Goal: Transaction & Acquisition: Purchase product/service

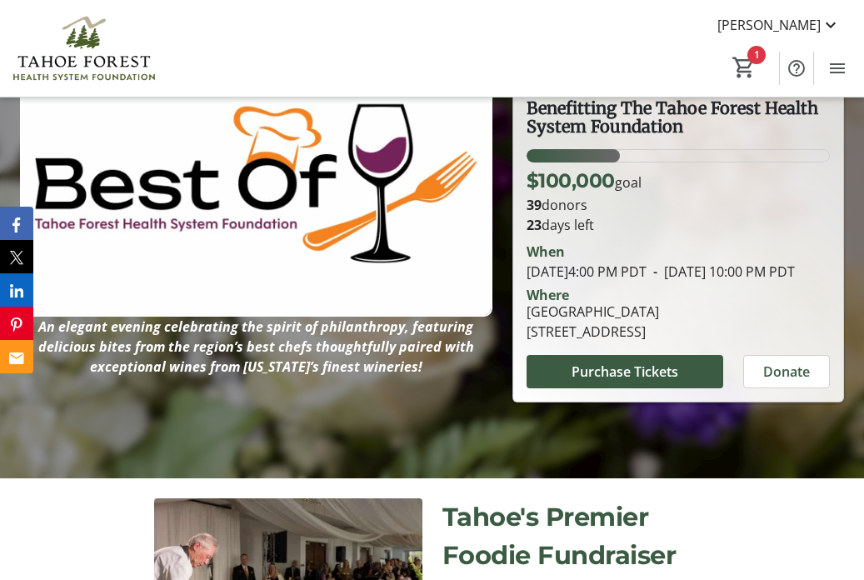
scroll to position [187, 0]
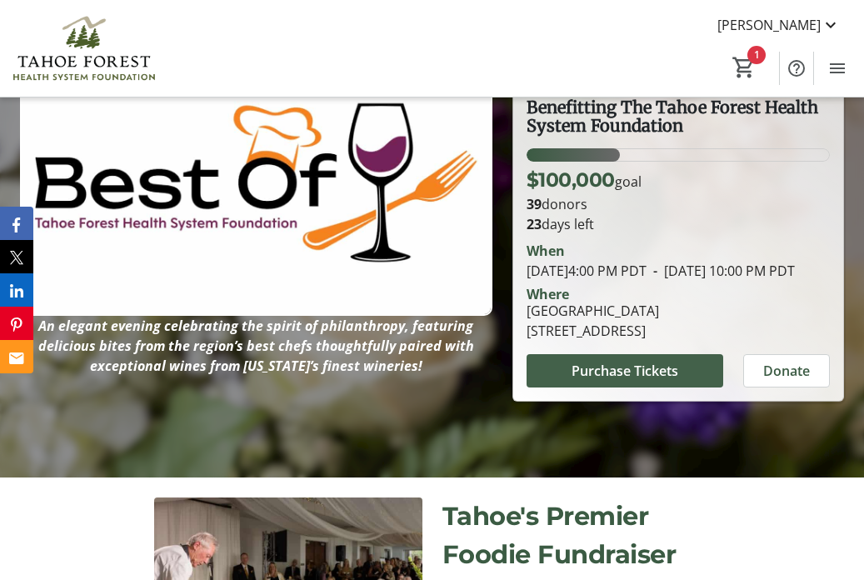
click at [576, 381] on span "Purchase Tickets" at bounding box center [625, 371] width 107 height 20
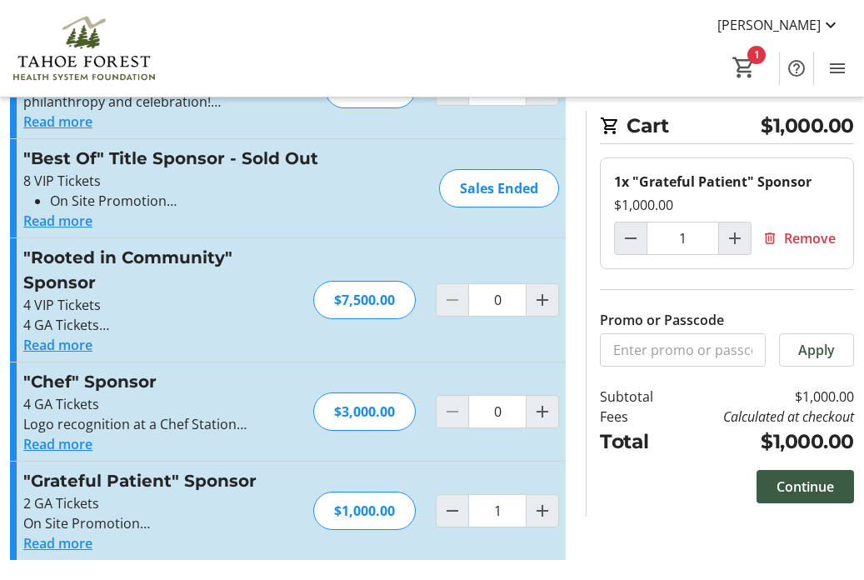
scroll to position [197, 0]
click at [67, 541] on button "Read more" at bounding box center [57, 543] width 69 height 20
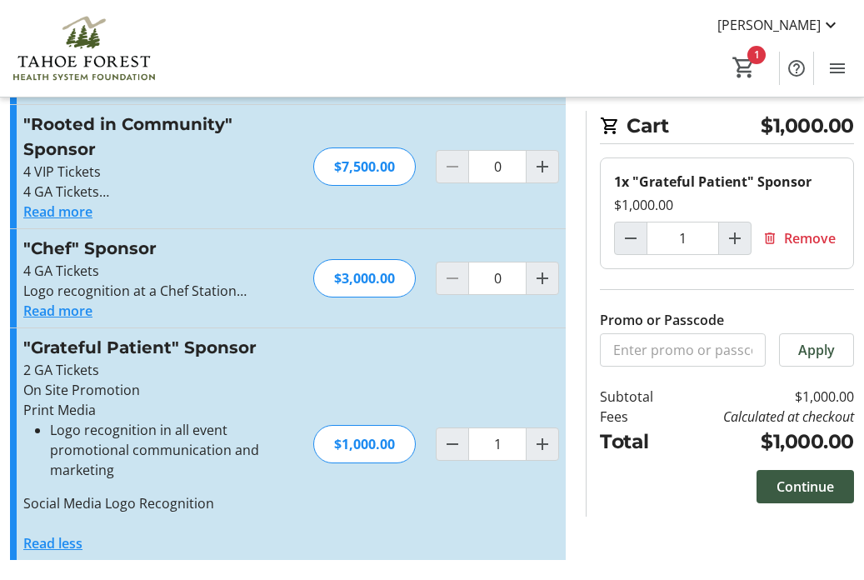
scroll to position [331, 0]
click at [74, 309] on button "Read more" at bounding box center [57, 311] width 69 height 20
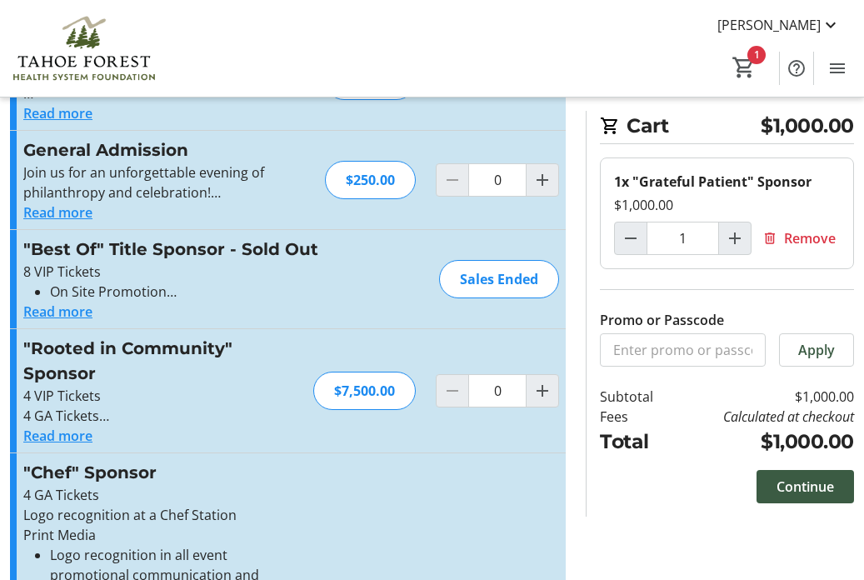
scroll to position [104, 0]
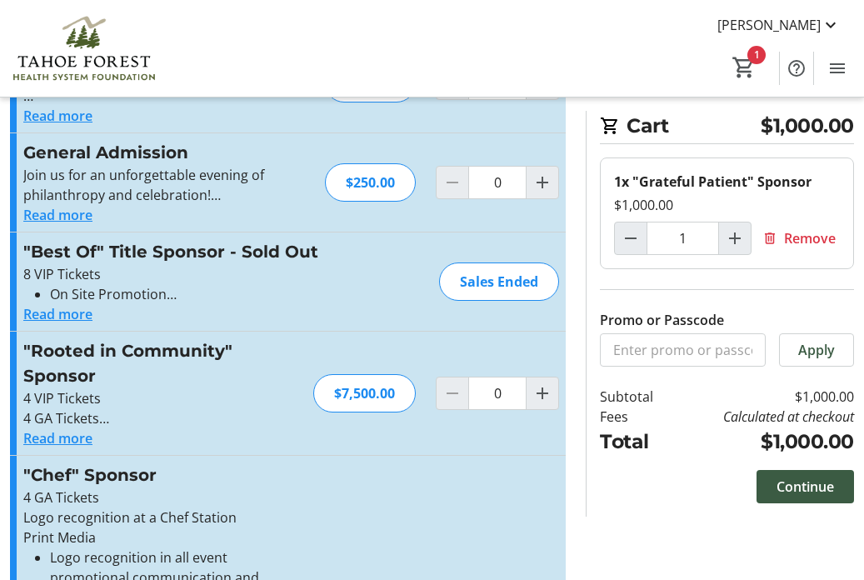
click at [80, 314] on button "Read more" at bounding box center [57, 314] width 69 height 20
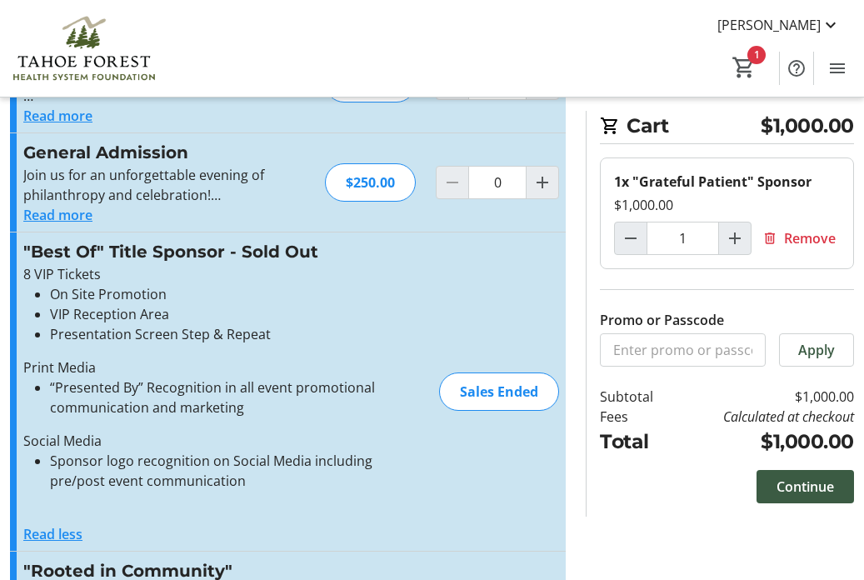
click at [470, 386] on div "Sales Ended" at bounding box center [499, 391] width 120 height 38
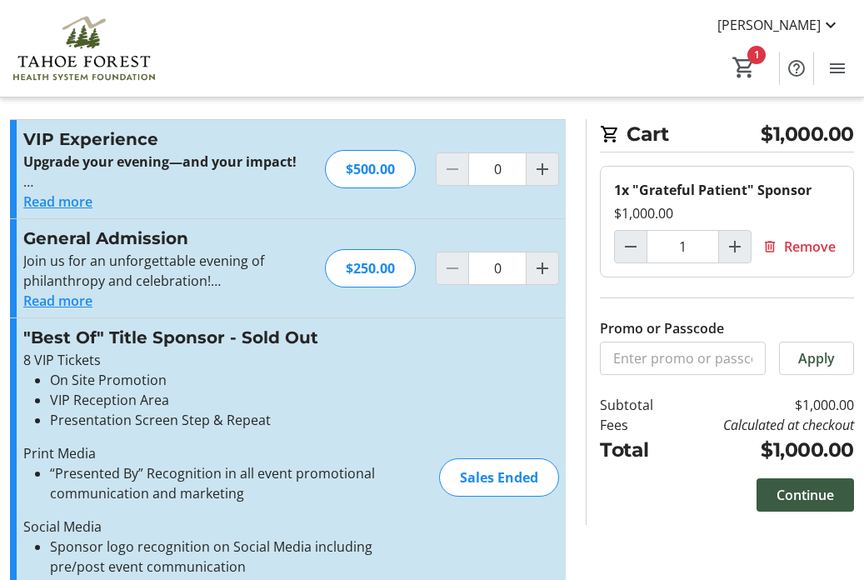
scroll to position [12, 0]
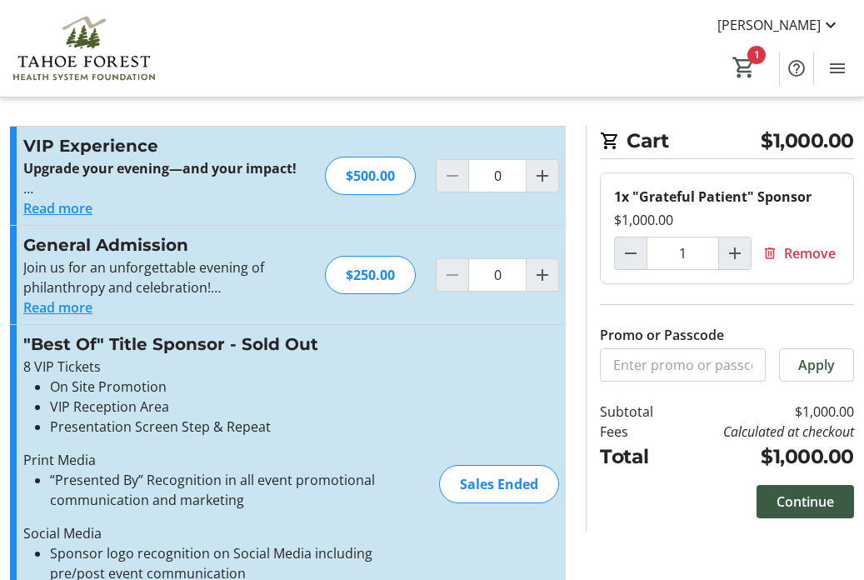
click at [55, 210] on button "Read more" at bounding box center [57, 208] width 69 height 20
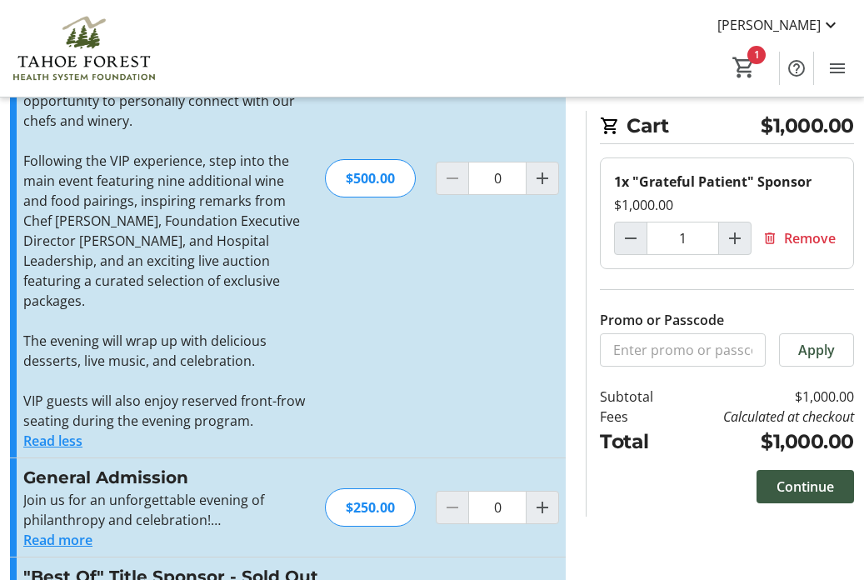
scroll to position [242, 0]
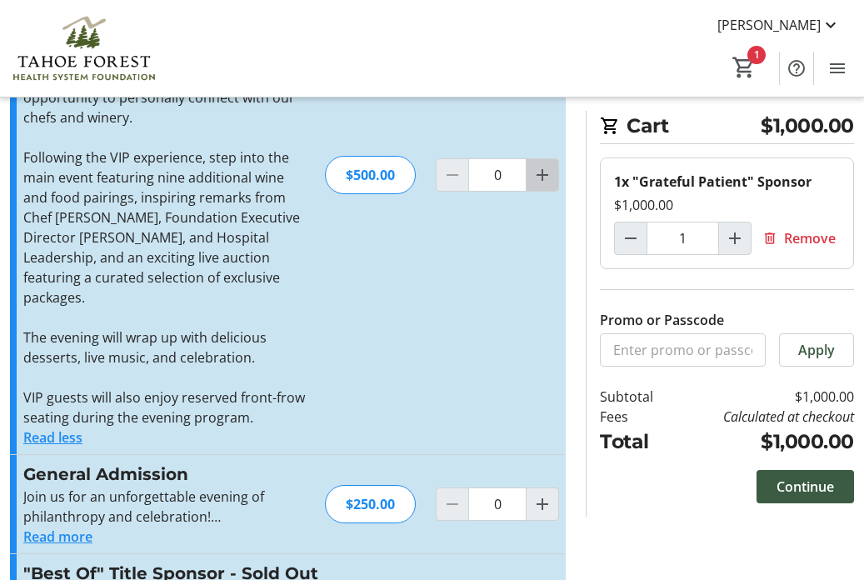
click at [537, 180] on mat-icon "Increment by one" at bounding box center [542, 175] width 20 height 20
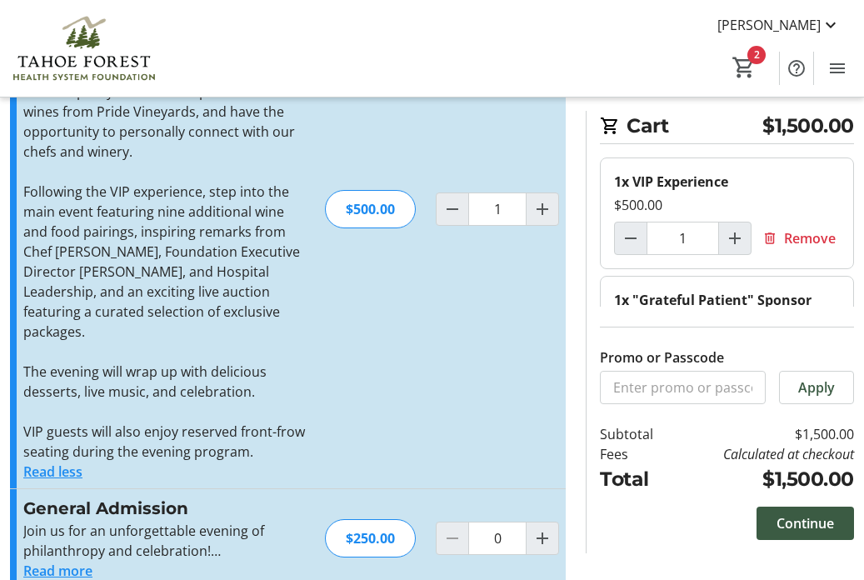
scroll to position [208, 0]
click at [442, 210] on mat-icon "Decrement by one" at bounding box center [452, 209] width 20 height 20
type input "0"
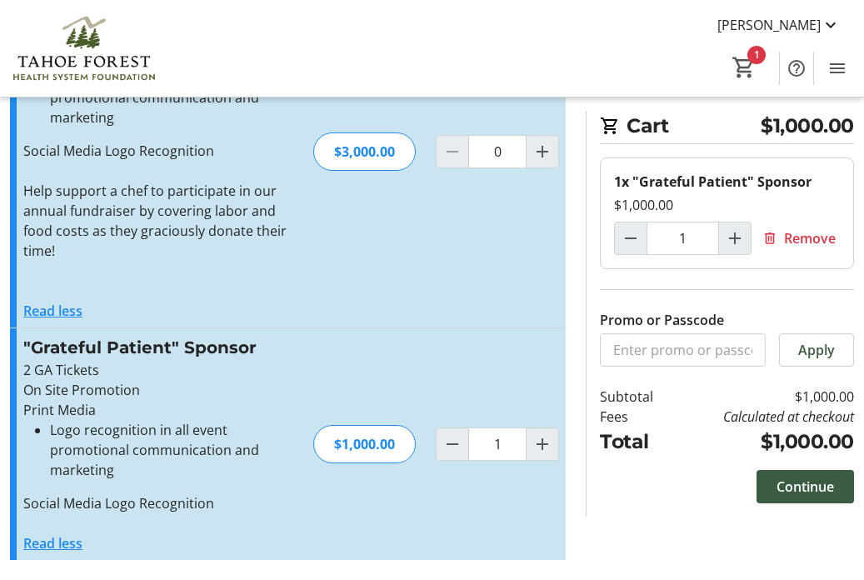
scroll to position [1264, 0]
click at [782, 489] on span "Continue" at bounding box center [805, 487] width 57 height 20
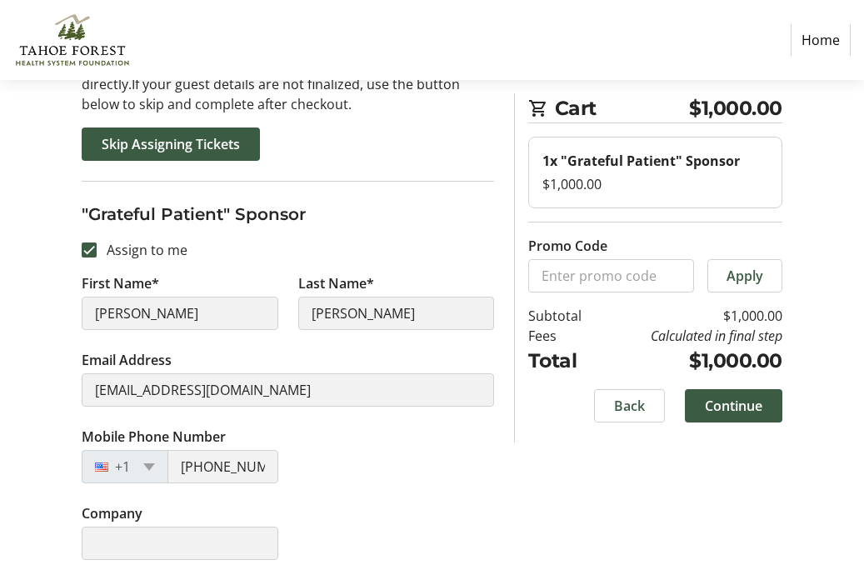
scroll to position [160, 0]
click at [732, 408] on span "Continue" at bounding box center [733, 406] width 57 height 20
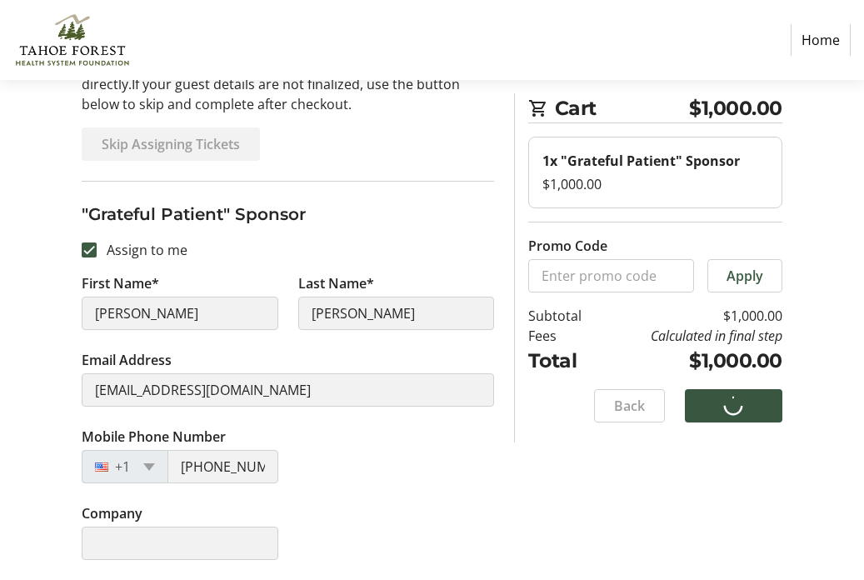
scroll to position [33, 0]
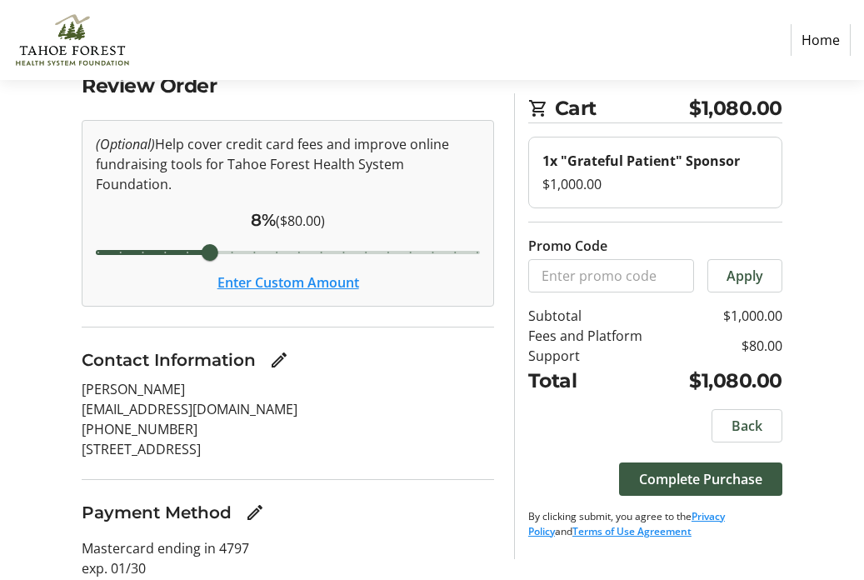
scroll to position [99, 0]
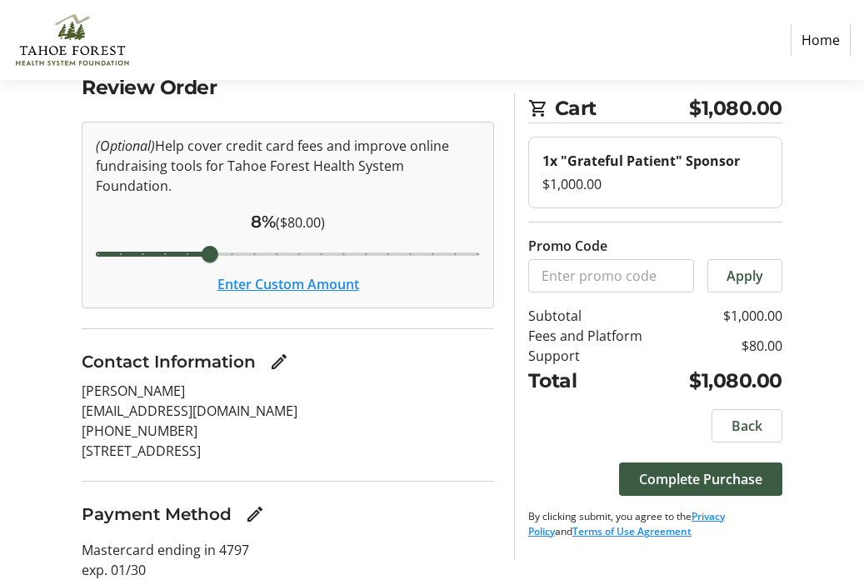
click at [815, 42] on link "Home" at bounding box center [821, 40] width 60 height 32
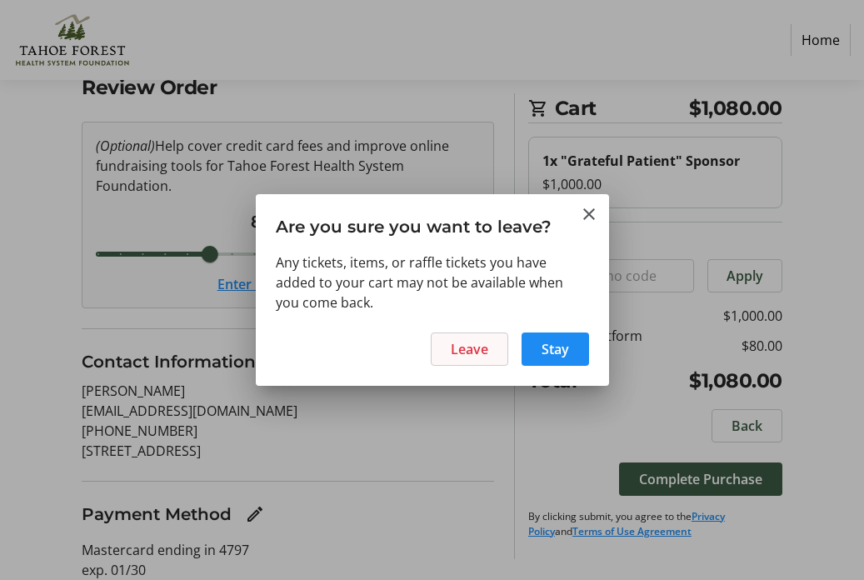
click at [484, 353] on span "Leave" at bounding box center [469, 349] width 37 height 20
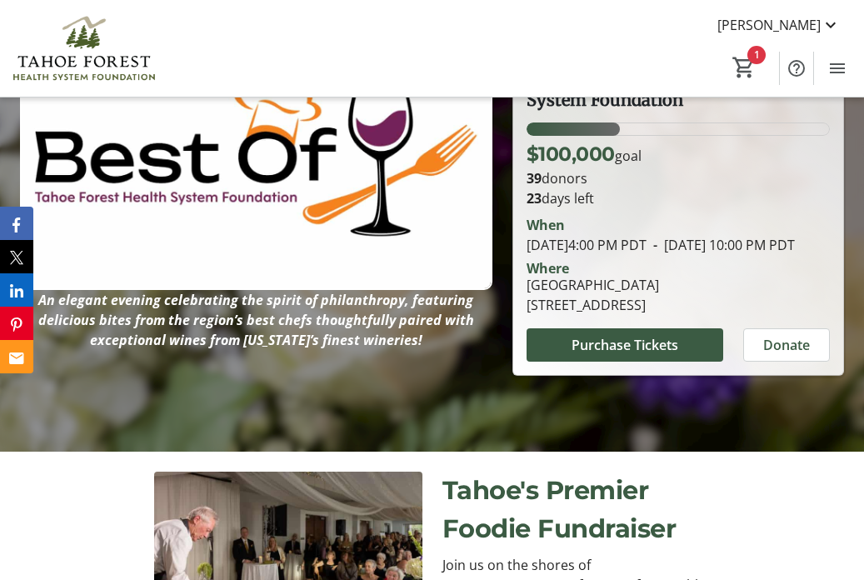
scroll to position [198, 0]
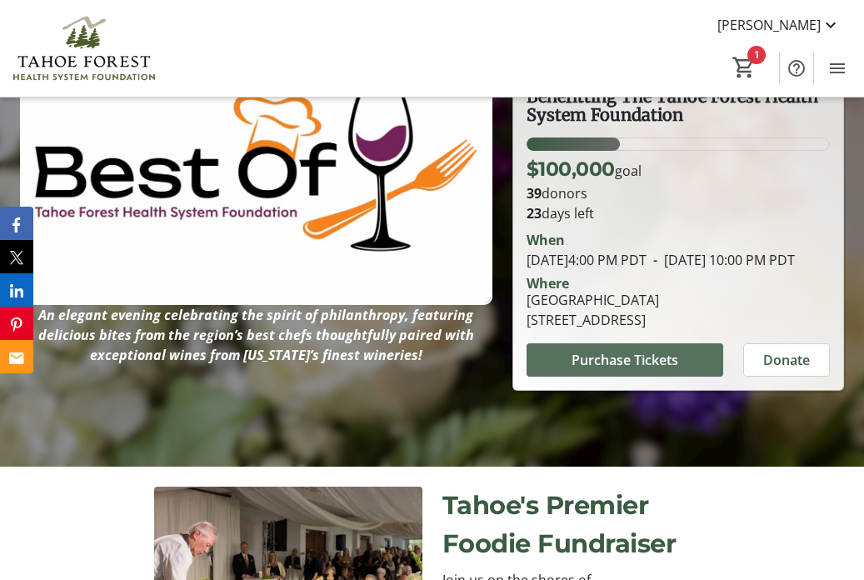
click at [590, 370] on span "Purchase Tickets" at bounding box center [625, 360] width 107 height 20
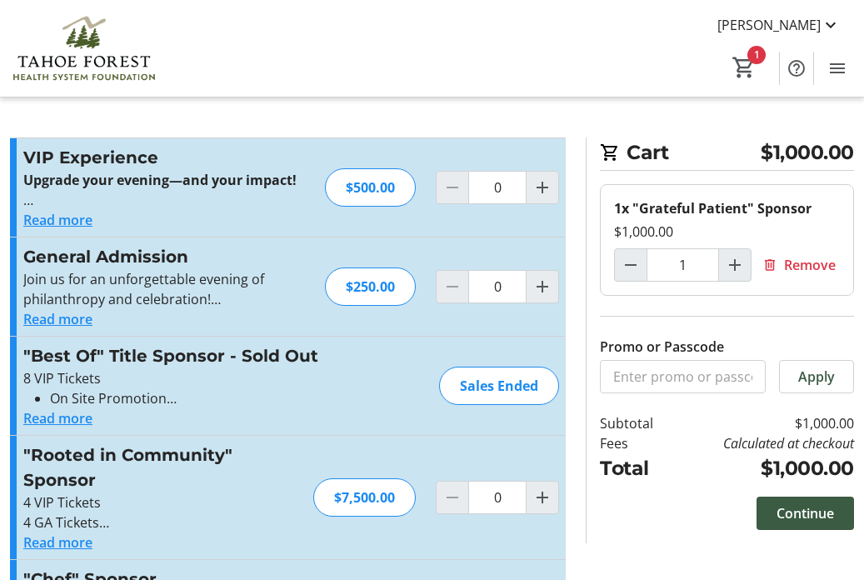
type input "1"
click at [545, 198] on span "Increment by one" at bounding box center [543, 188] width 32 height 32
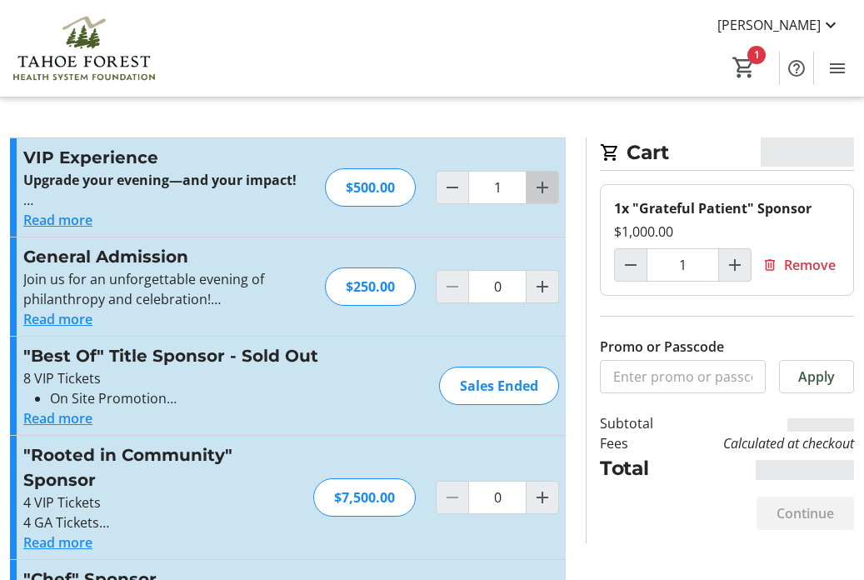
click at [545, 198] on span "Increment by one" at bounding box center [543, 188] width 32 height 32
type input "2"
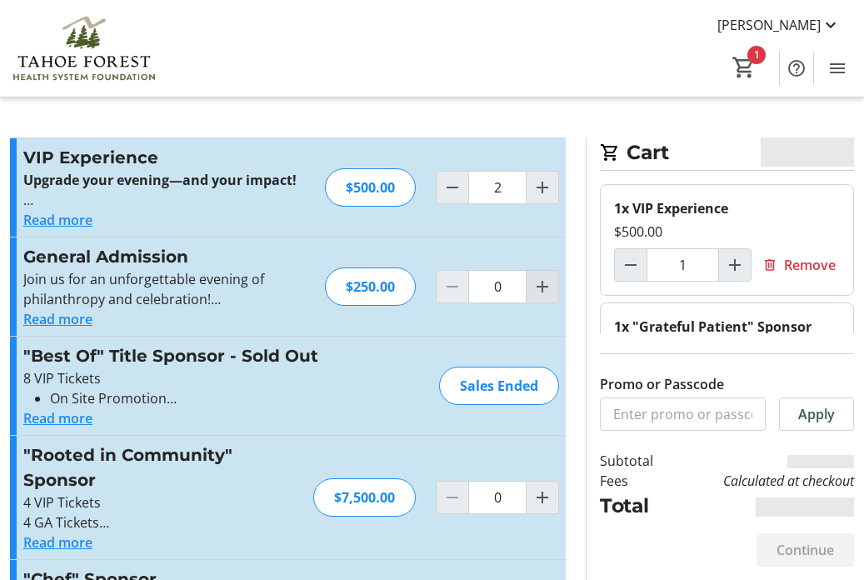
type input "2"
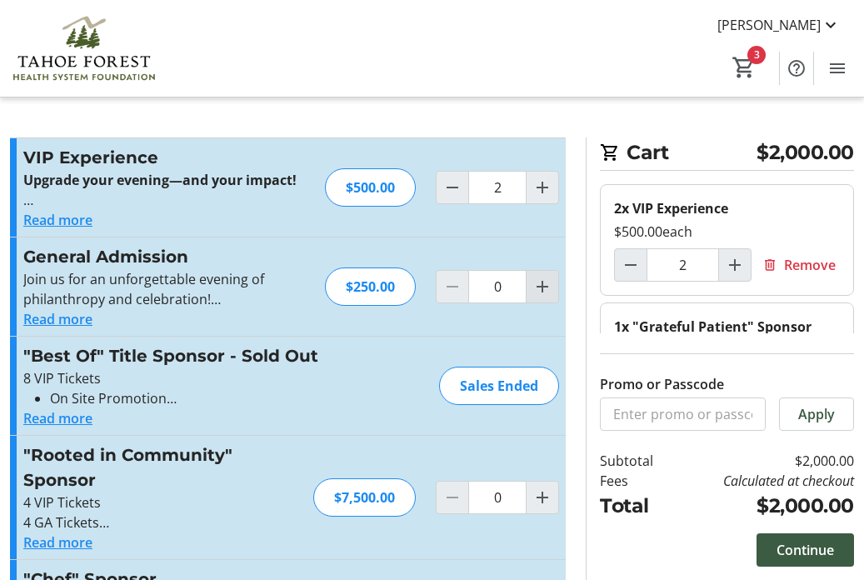
click at [537, 285] on mat-icon "Increment by one" at bounding box center [542, 287] width 20 height 20
type input "2"
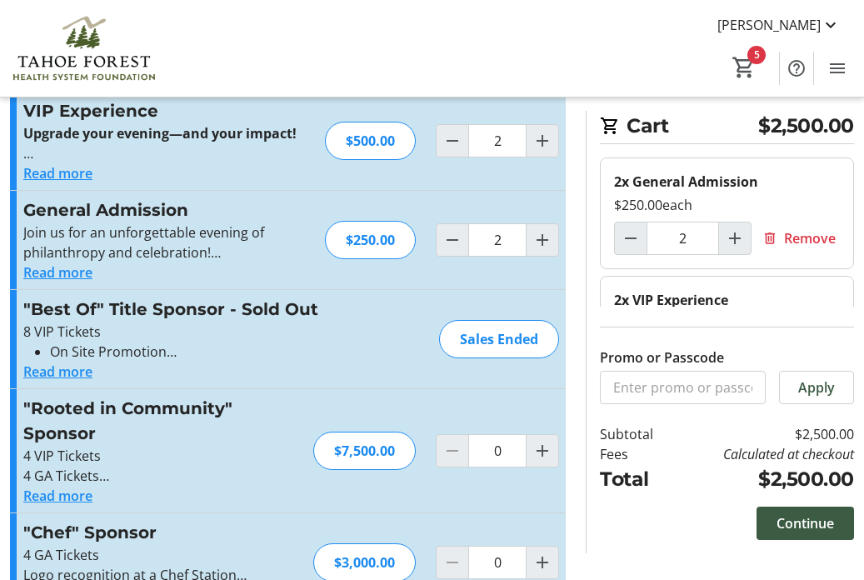
scroll to position [47, 0]
click at [688, 301] on div "2x VIP Experience" at bounding box center [727, 300] width 226 height 20
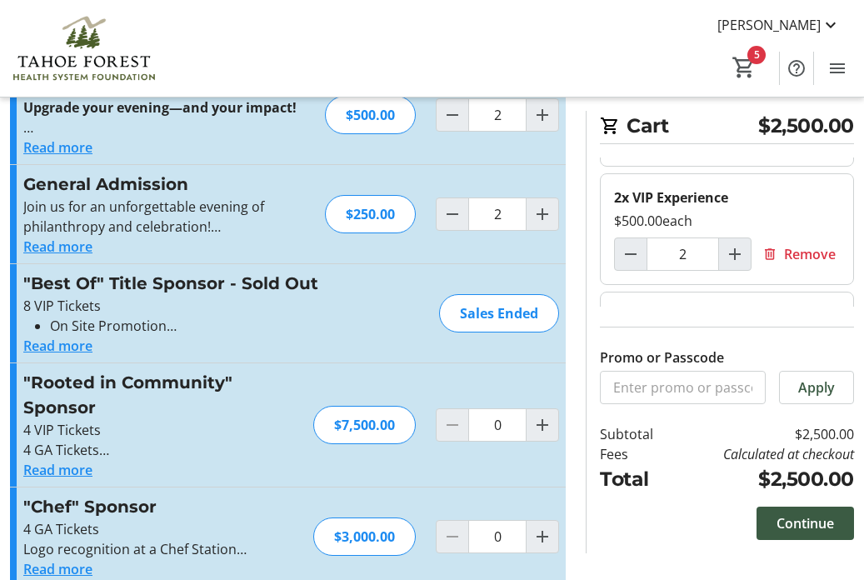
scroll to position [104, 0]
click at [796, 529] on span "Continue" at bounding box center [805, 523] width 57 height 20
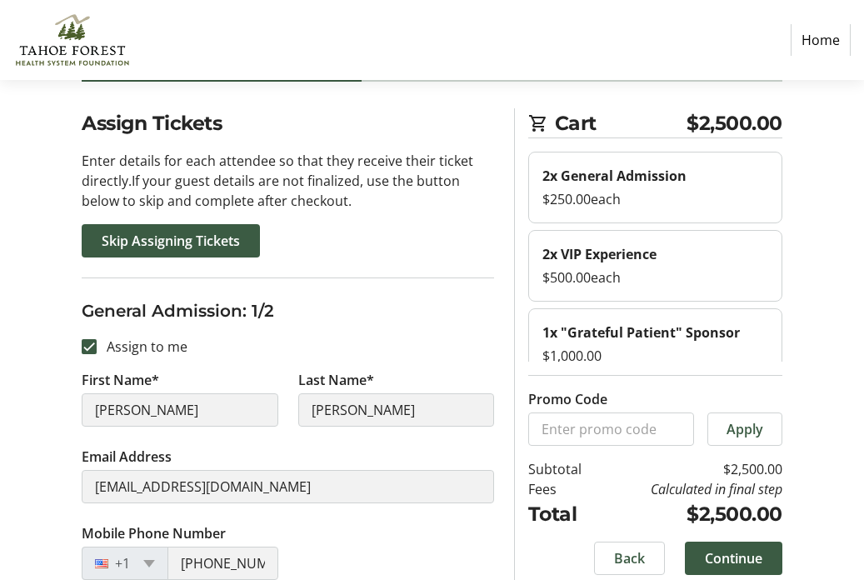
scroll to position [64, 0]
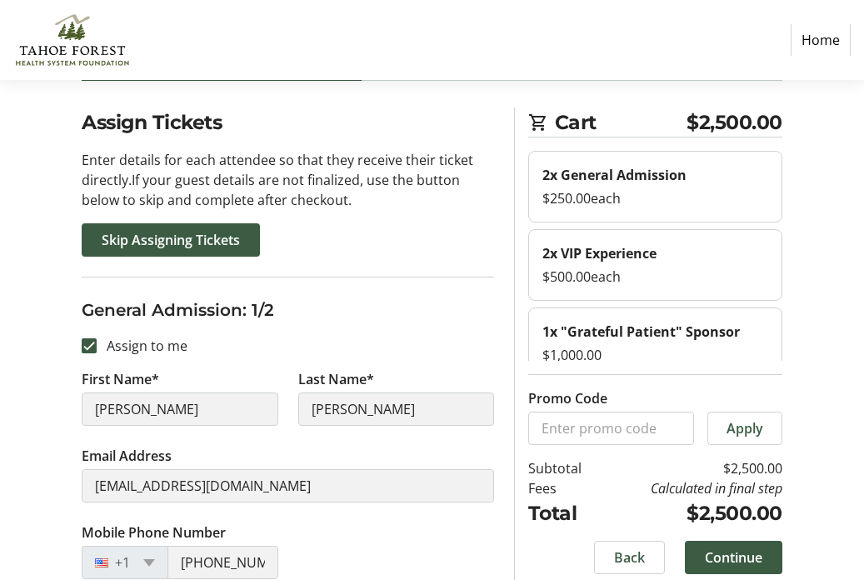
click at [686, 352] on div "$1,000.00" at bounding box center [655, 355] width 226 height 20
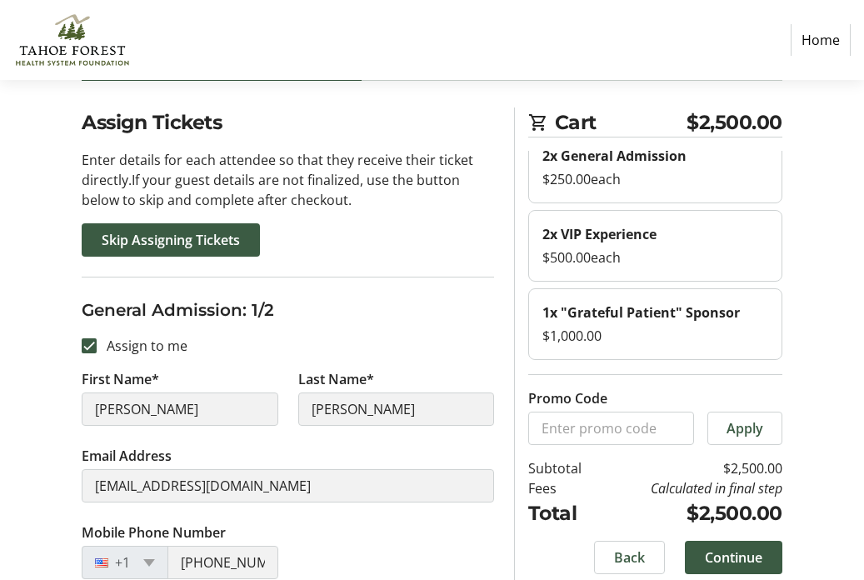
scroll to position [18, 0]
click at [686, 352] on div "1x "Grateful Patient" Sponsor $1,000.00" at bounding box center [655, 325] width 254 height 72
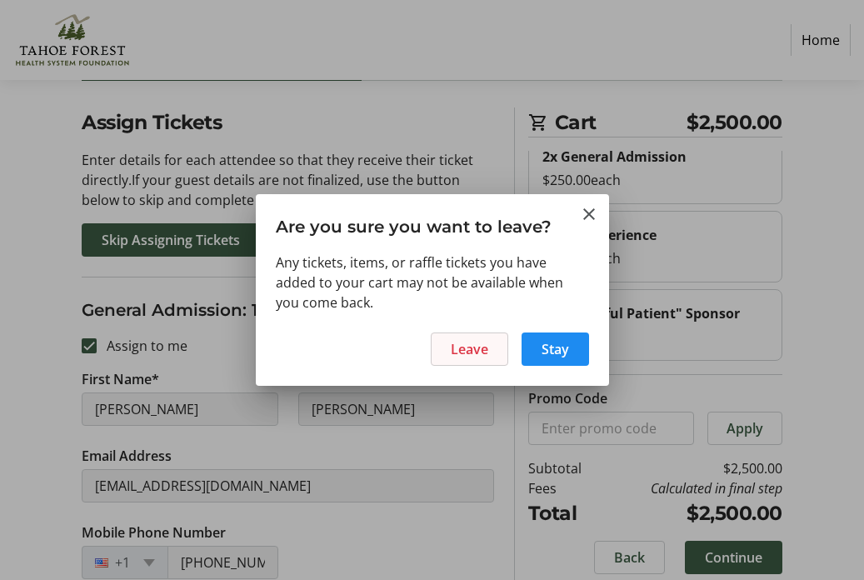
click at [482, 349] on span "Leave" at bounding box center [469, 349] width 37 height 20
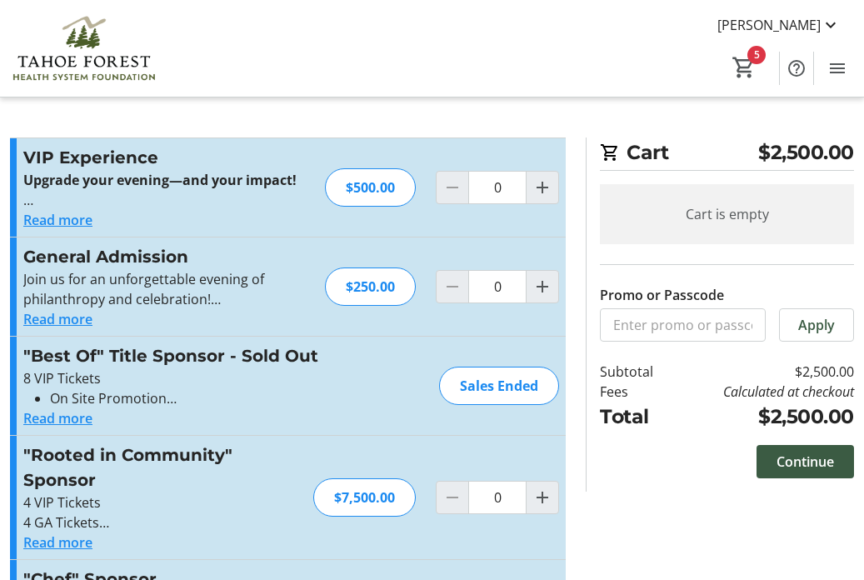
type input "2"
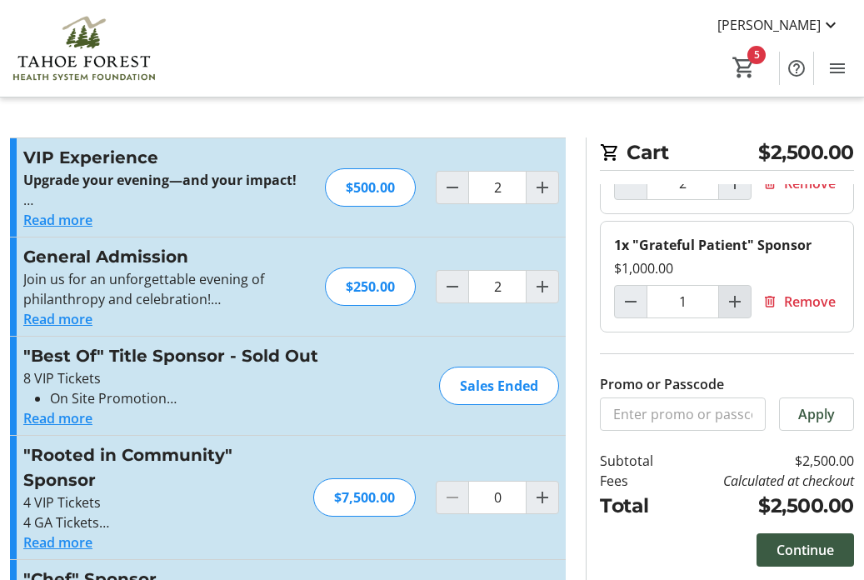
scroll to position [199, 0]
click at [784, 301] on span "Remove" at bounding box center [810, 302] width 52 height 20
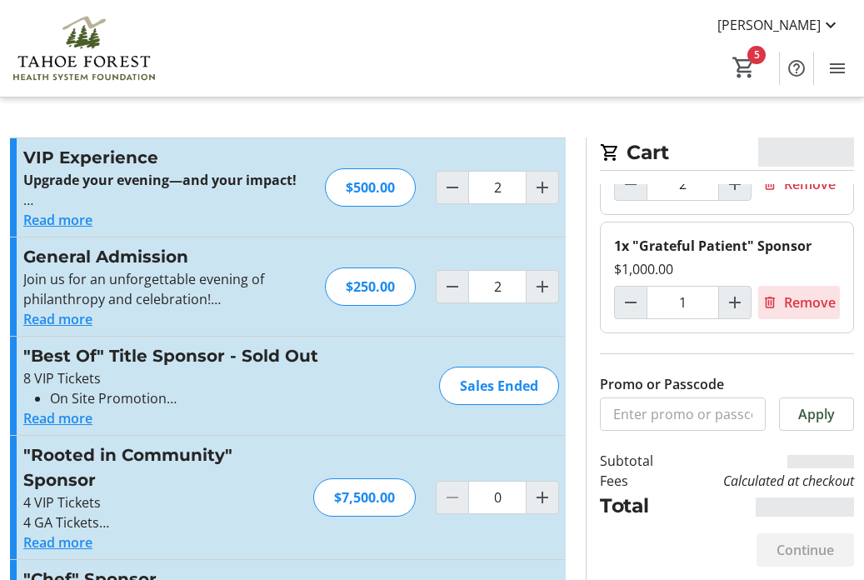
type input "0"
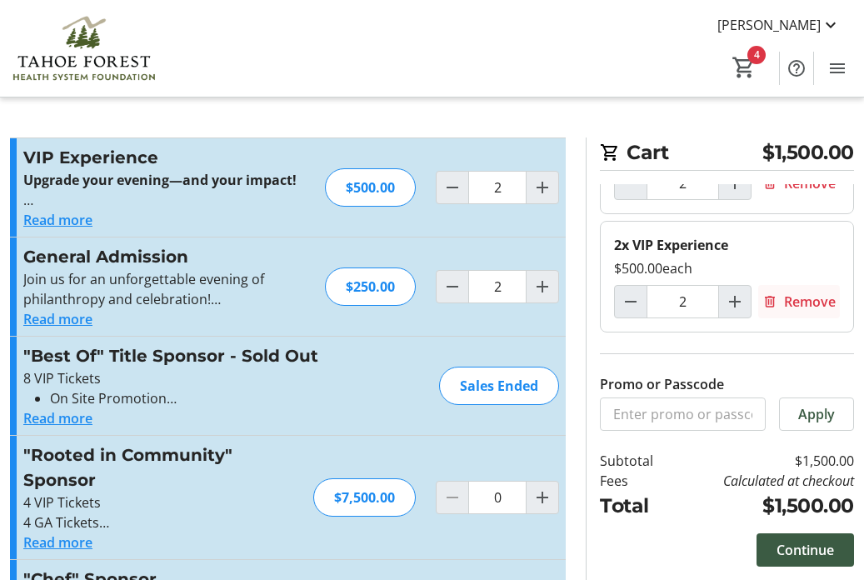
scroll to position [81, 0]
click at [809, 551] on span "Continue" at bounding box center [805, 550] width 57 height 20
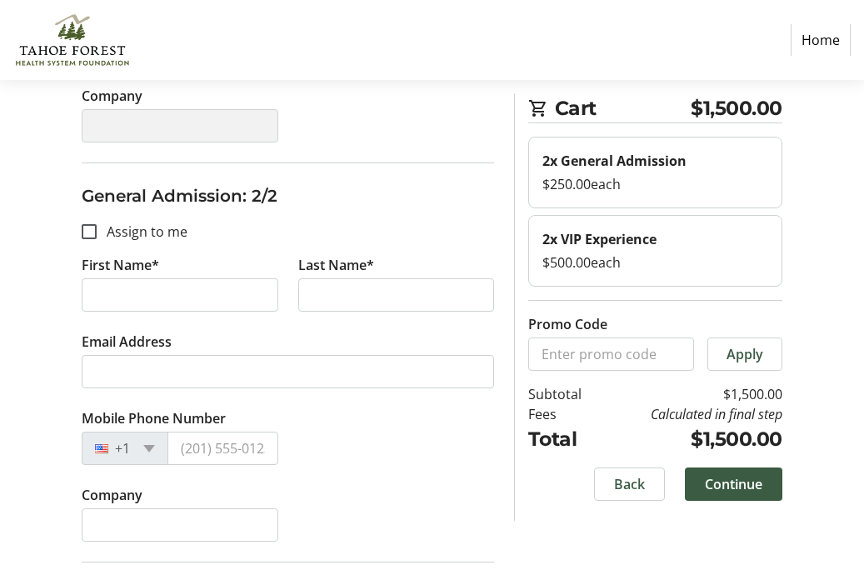
scroll to position [590, 0]
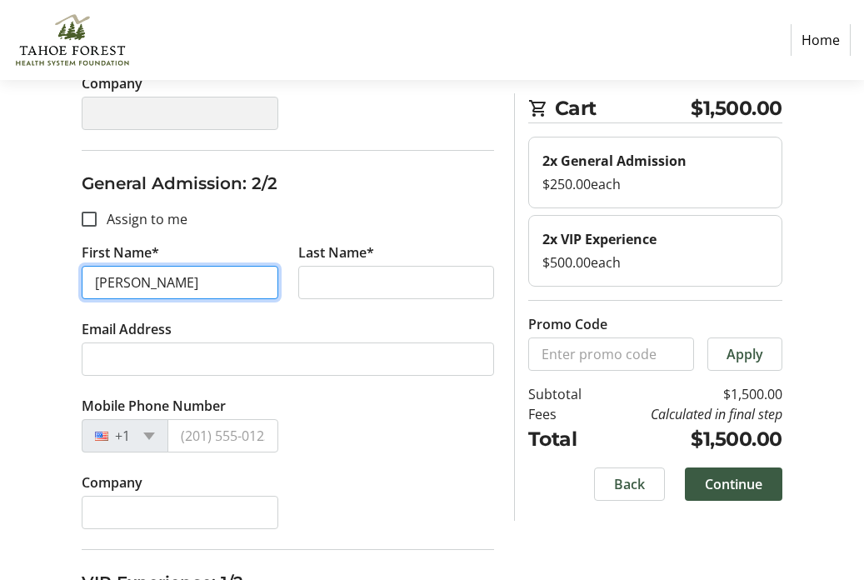
type input "[PERSON_NAME]"
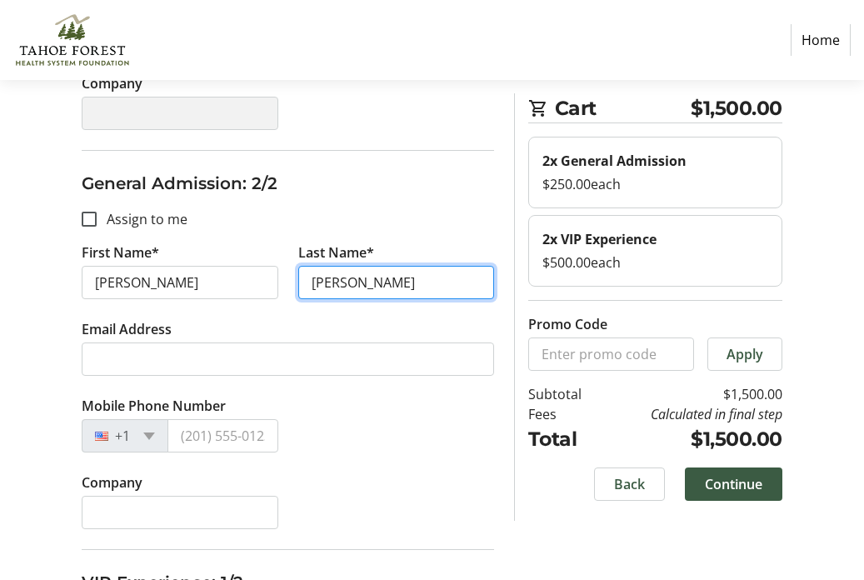
type input "[PERSON_NAME]"
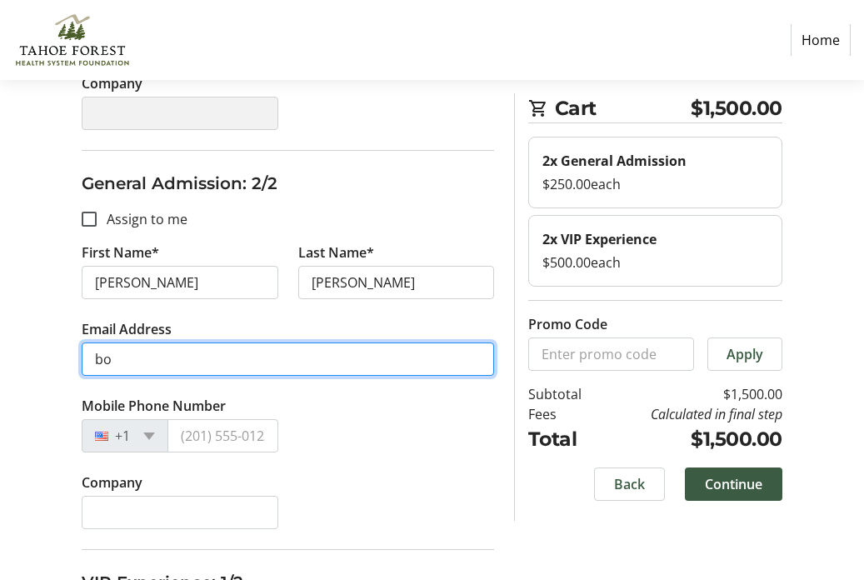
type input "b"
type input "[EMAIL_ADDRESS][DOMAIN_NAME]"
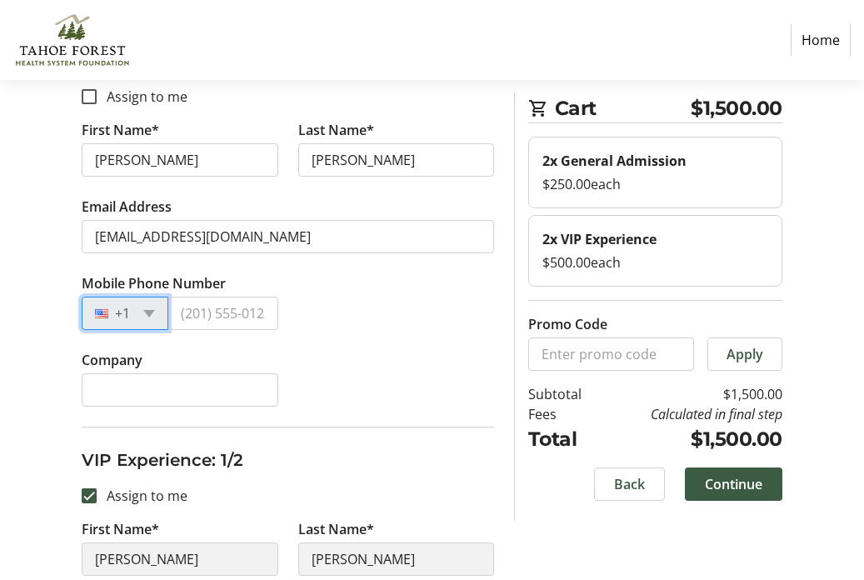
scroll to position [737, 0]
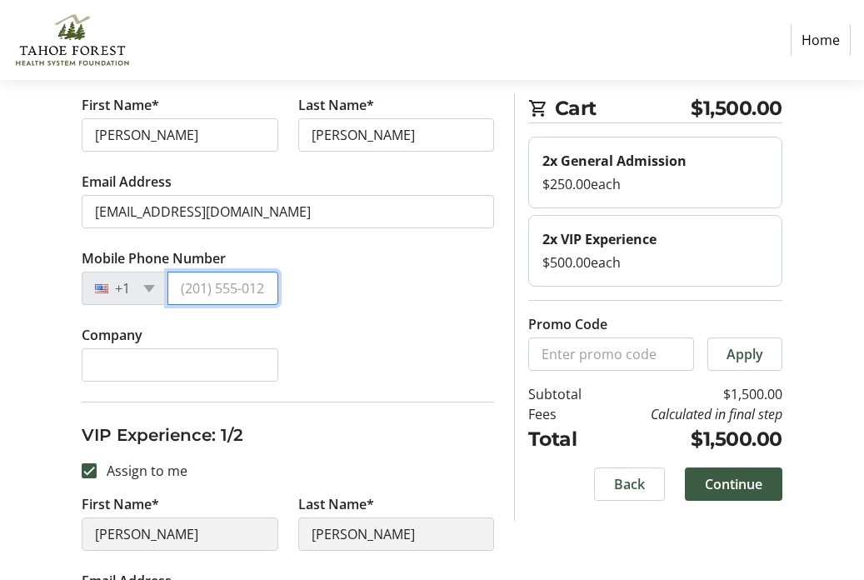
click at [251, 293] on input "Mobile Phone Number" at bounding box center [222, 288] width 110 height 33
click at [247, 287] on input "Mobile Phone Number" at bounding box center [222, 288] width 110 height 33
type input "[PHONE_NUMBER]"
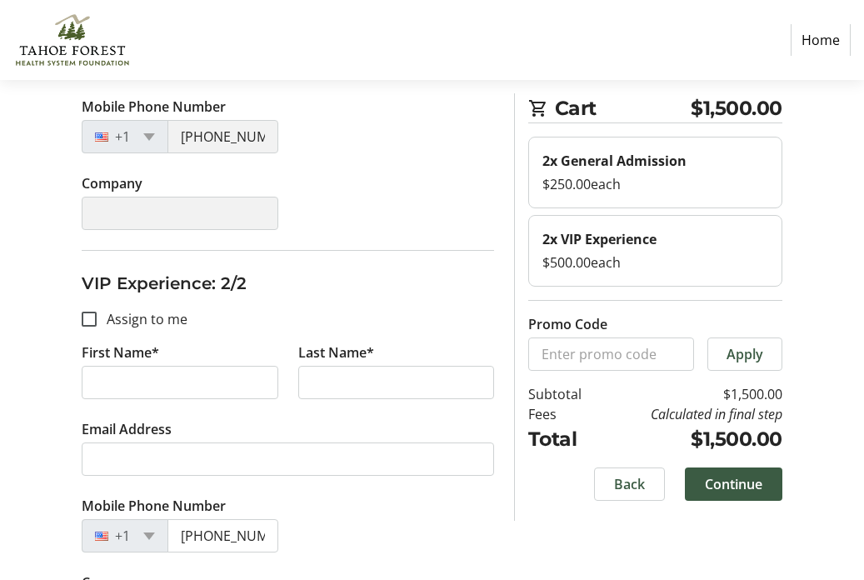
scroll to position [1328, 0]
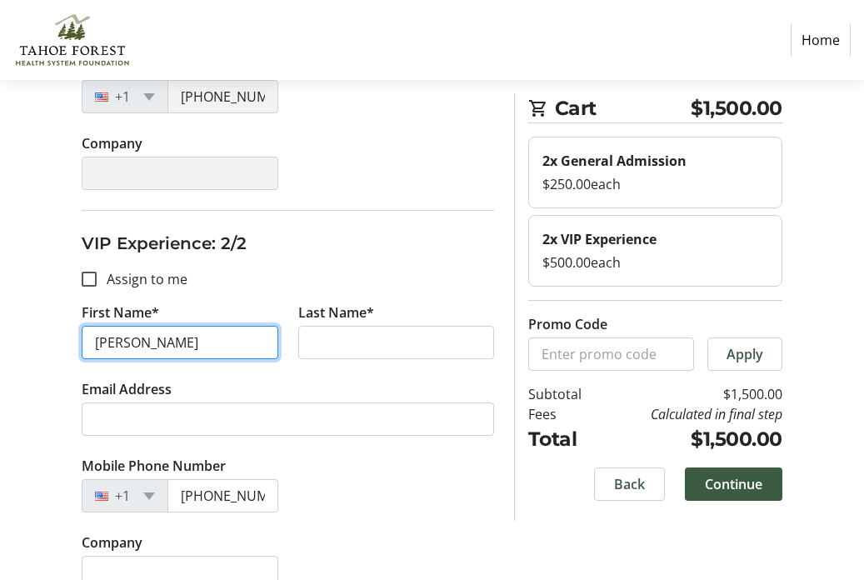
type input "[PERSON_NAME]"
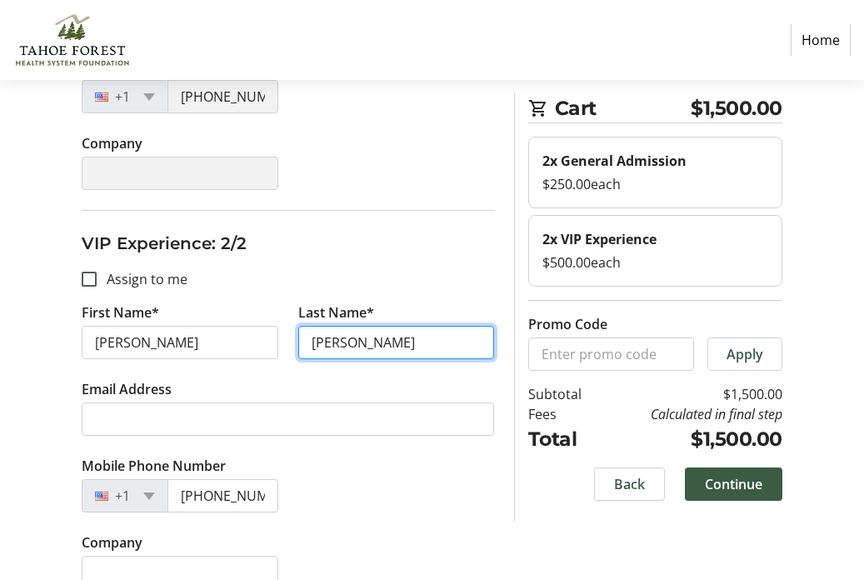
type input "[PERSON_NAME]"
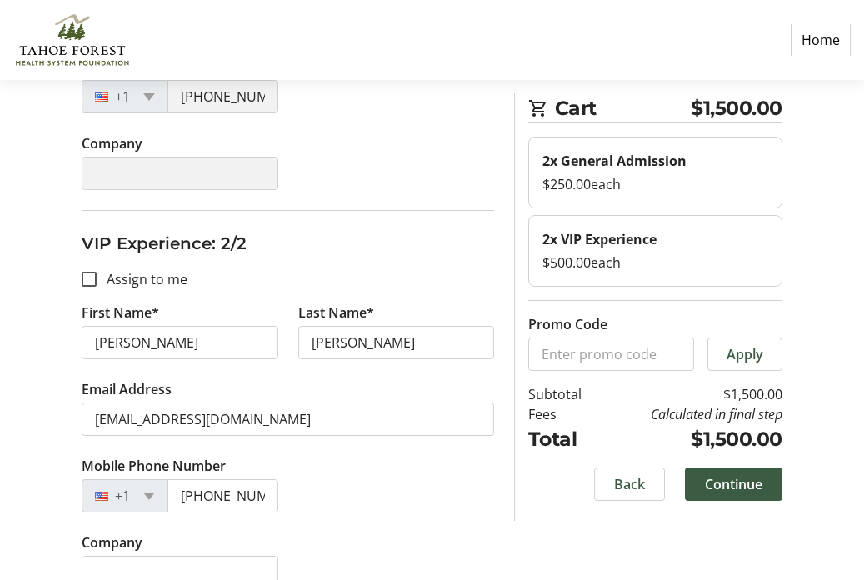
type input "[EMAIL_ADDRESS][DOMAIN_NAME]"
click at [404, 460] on div "Mobile Phone Number [PHONE_NUMBER]" at bounding box center [288, 494] width 432 height 77
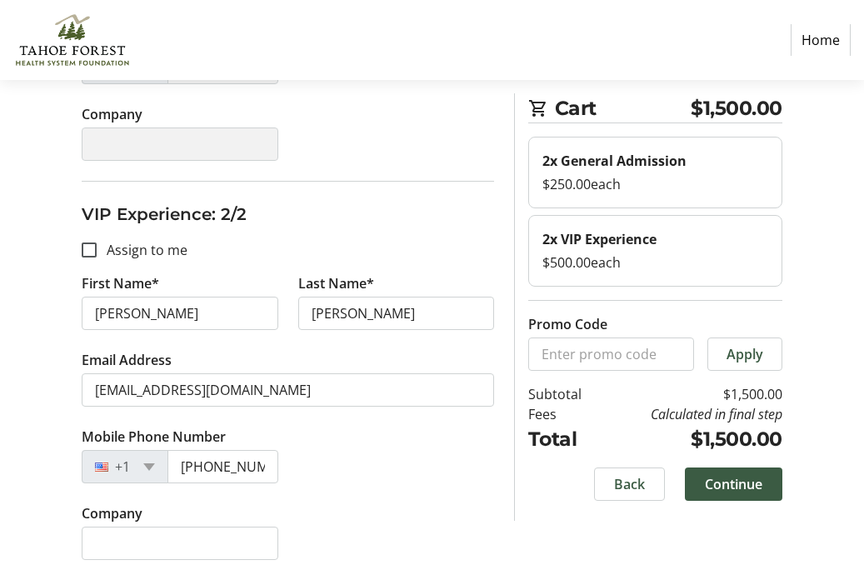
scroll to position [1357, 0]
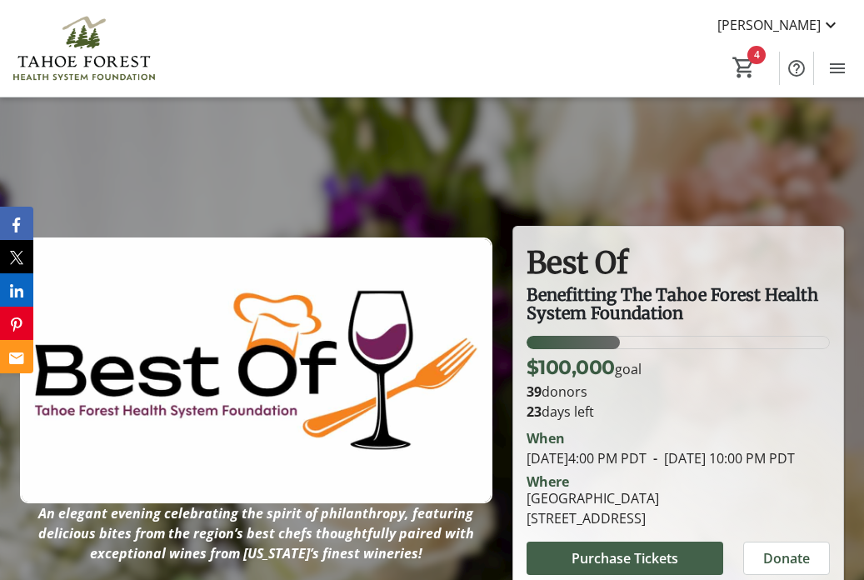
click at [600, 568] on span "Purchase Tickets" at bounding box center [625, 558] width 107 height 20
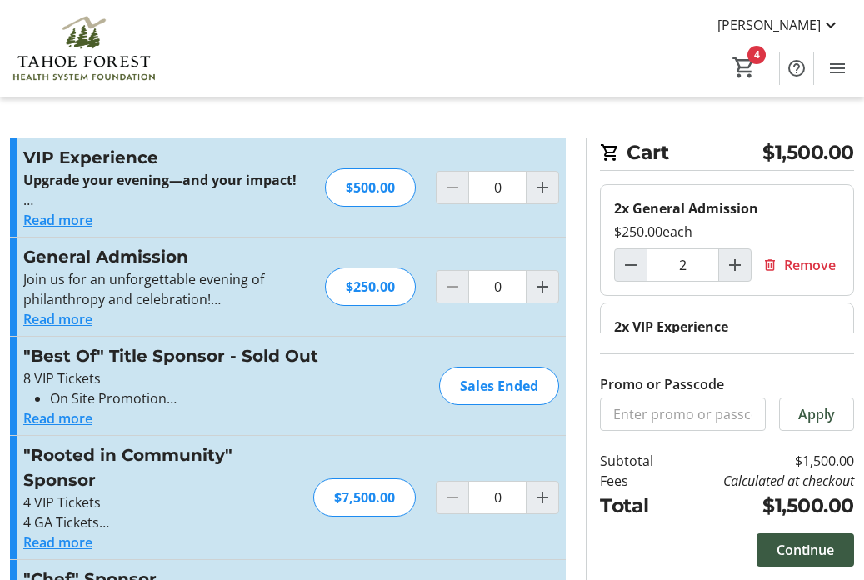
type input "2"
click at [32, 322] on button "Read more" at bounding box center [57, 319] width 69 height 20
